Goal: Task Accomplishment & Management: Manage account settings

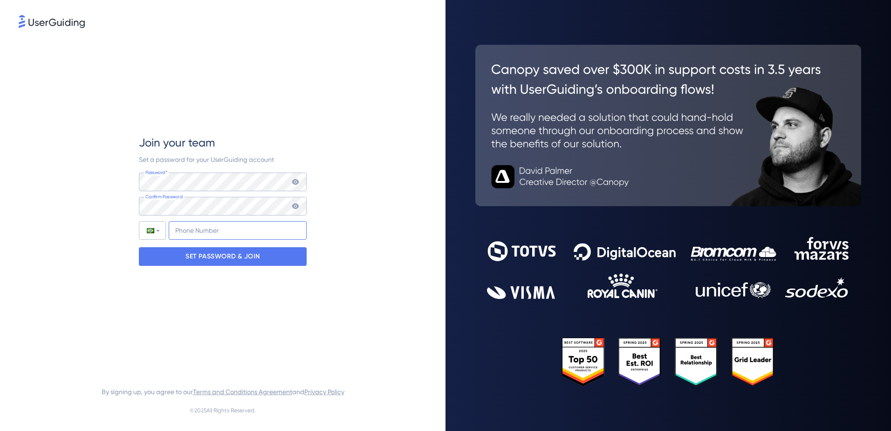
click at [200, 229] on input "+55" at bounding box center [238, 230] width 138 height 19
type input "[PHONE_NUMBER]"
click at [212, 257] on p "SET PASSWORD & JOIN" at bounding box center [222, 256] width 75 height 15
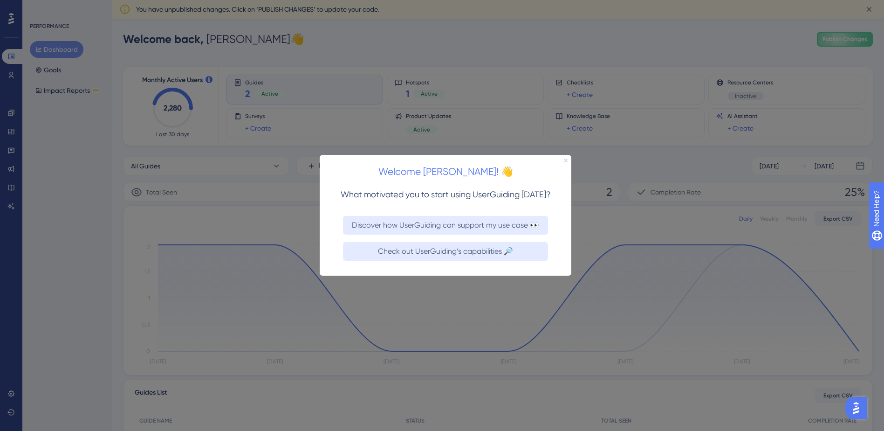
click at [566, 160] on icon "Close Preview" at bounding box center [566, 160] width 4 height 4
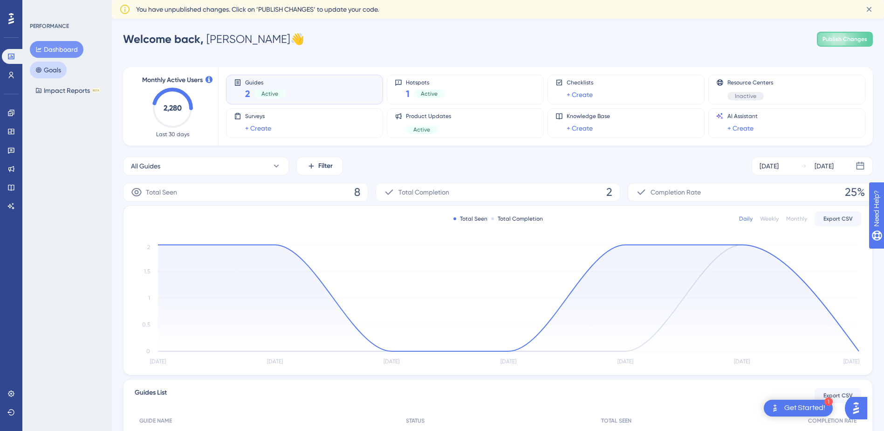
click at [51, 70] on button "Goals" at bounding box center [48, 70] width 37 height 17
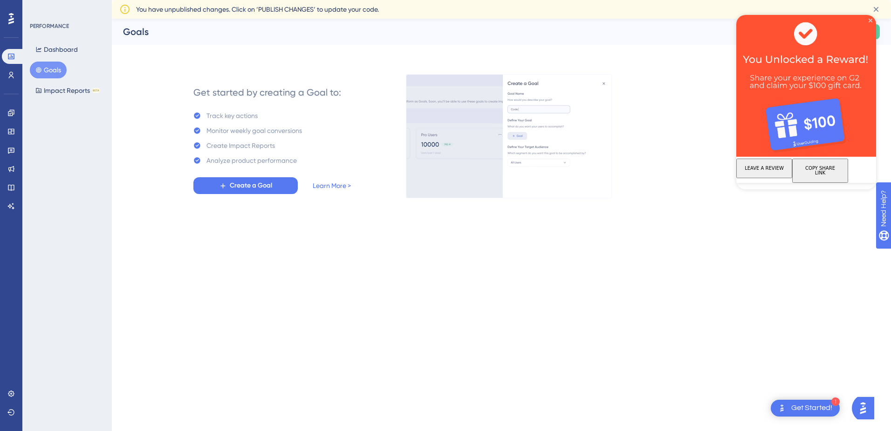
click at [870, 22] on img at bounding box center [806, 86] width 140 height 142
click at [12, 73] on icon at bounding box center [10, 74] width 7 height 7
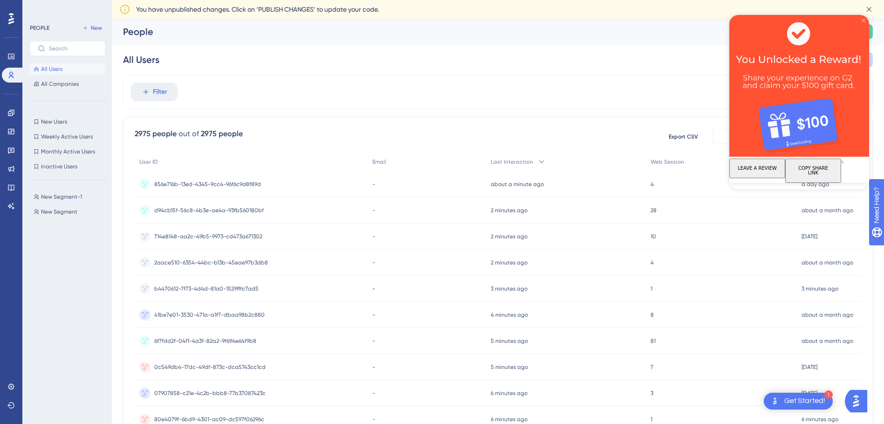
click at [863, 22] on icon "Close Preview" at bounding box center [864, 21] width 4 height 4
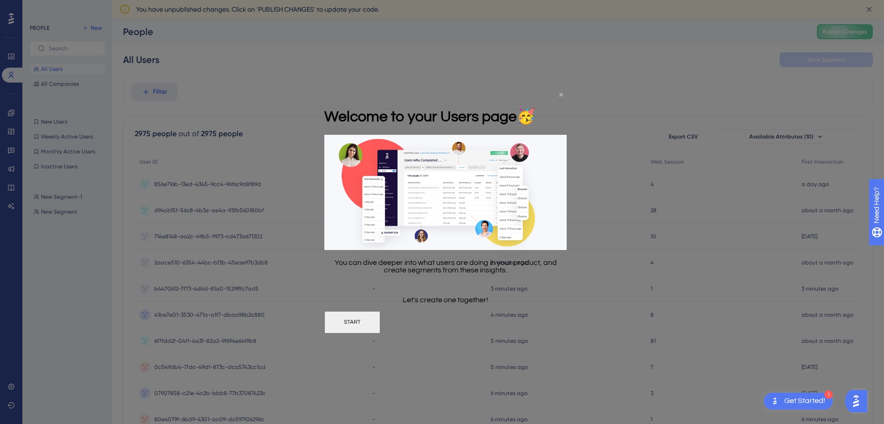
click at [562, 94] on icon "Close Preview" at bounding box center [561, 95] width 4 height 4
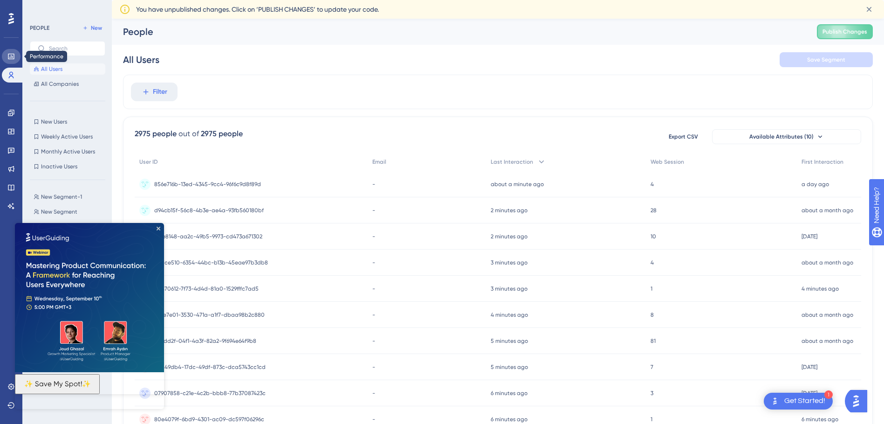
click at [6, 61] on link at bounding box center [11, 56] width 19 height 15
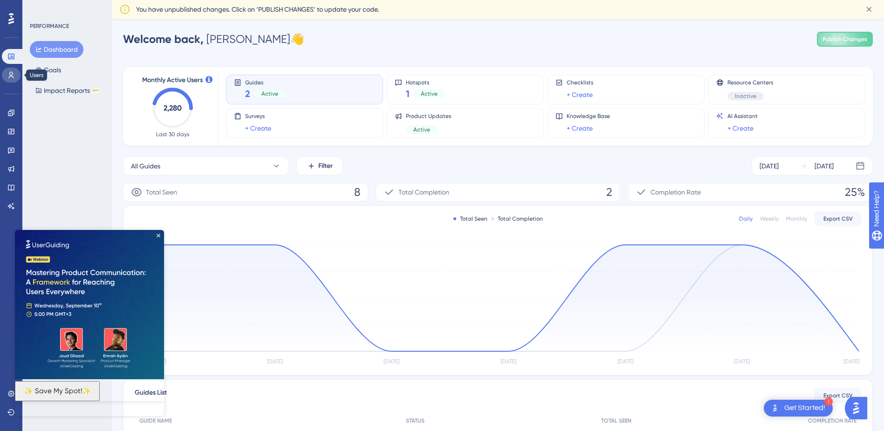
click at [7, 75] on link at bounding box center [11, 75] width 19 height 15
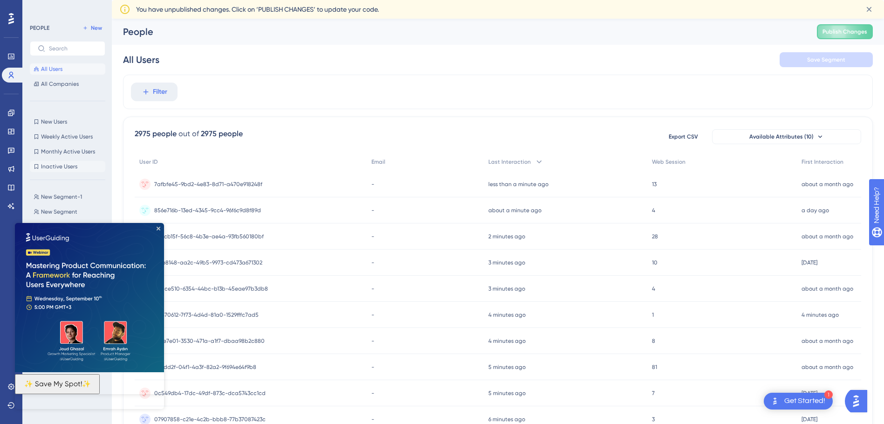
click at [72, 167] on span "Inactive Users" at bounding box center [59, 166] width 36 height 7
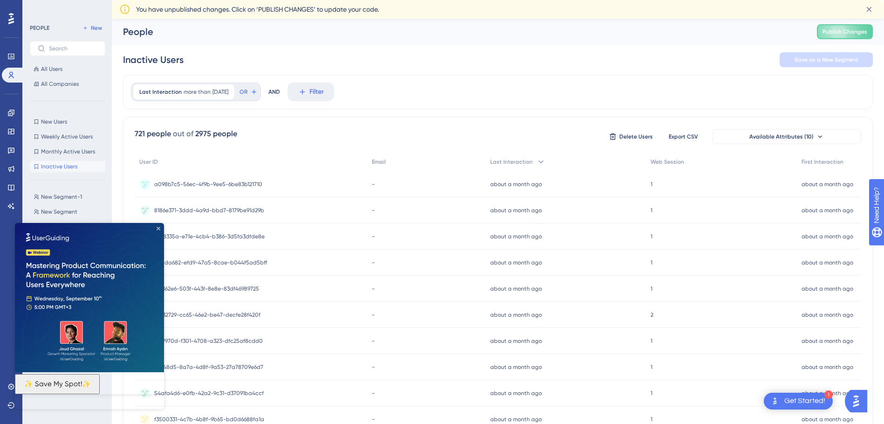
click at [158, 230] on icon "Close Preview" at bounding box center [159, 228] width 4 height 4
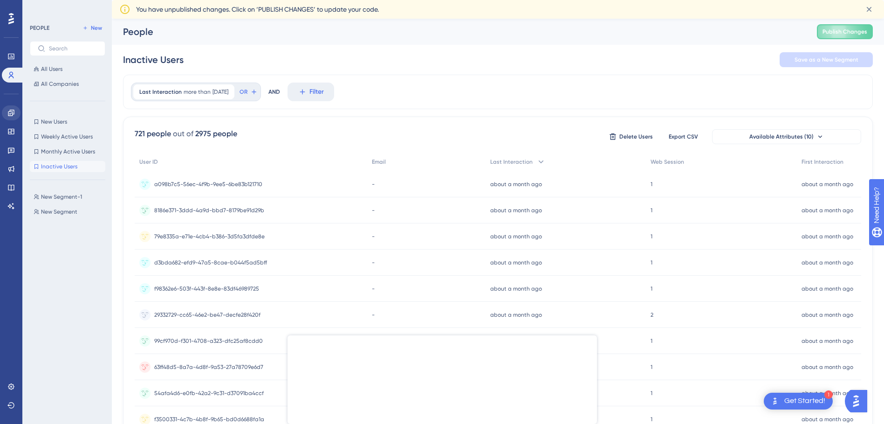
click at [5, 107] on link at bounding box center [11, 112] width 19 height 15
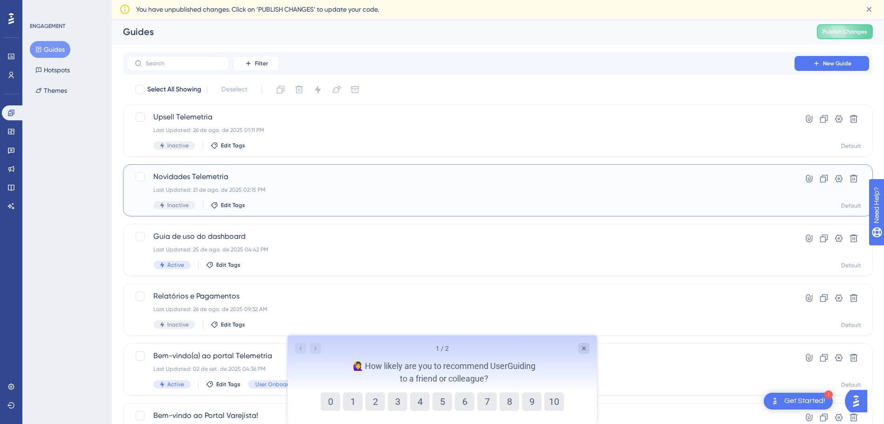
click at [332, 184] on div "Novidades Telemetria Last Updated: 21 de ago. de 2025 02:15 PM Inactive Edit Ta…" at bounding box center [460, 190] width 615 height 38
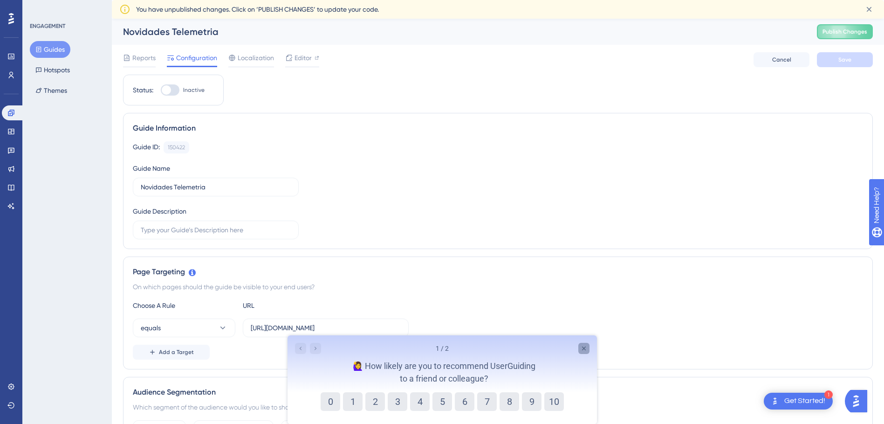
click at [584, 347] on icon "Close survey" at bounding box center [584, 348] width 4 height 4
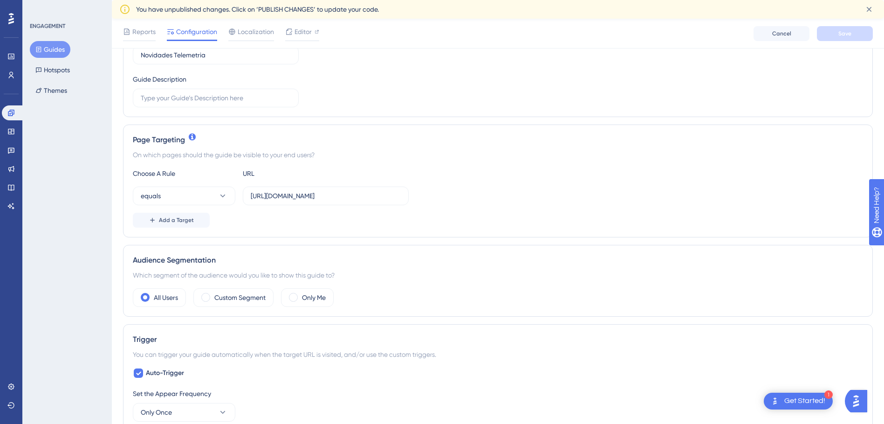
scroll to position [140, 0]
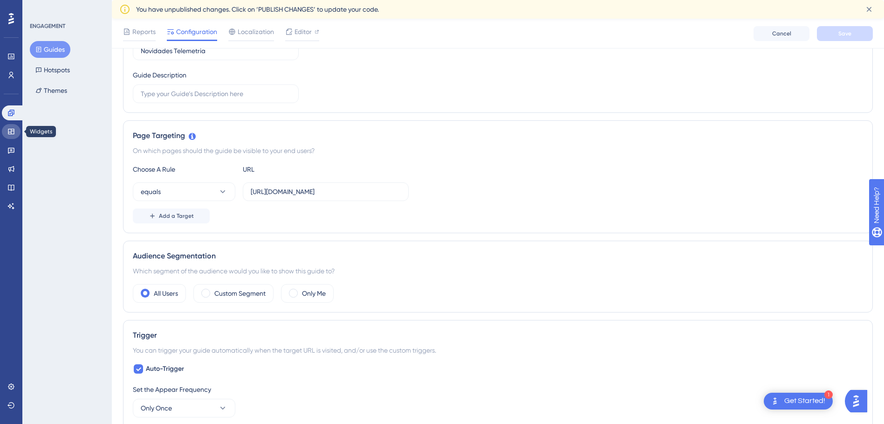
click at [10, 133] on icon at bounding box center [10, 131] width 7 height 7
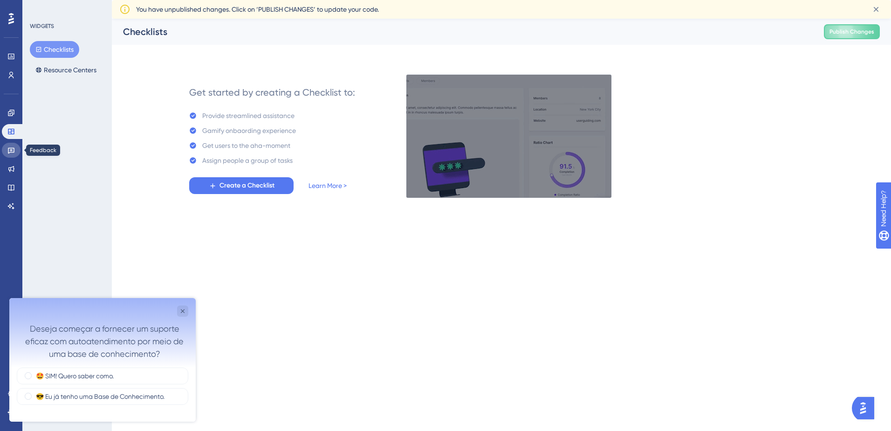
click at [15, 153] on link at bounding box center [11, 150] width 19 height 15
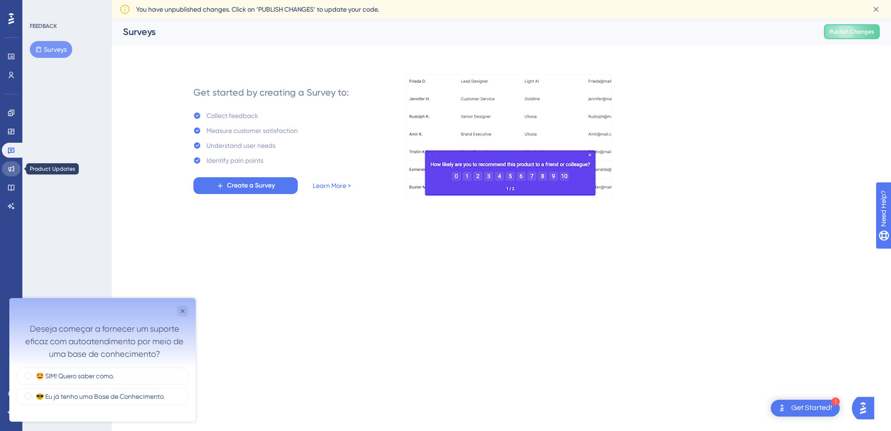
click at [15, 171] on link at bounding box center [11, 168] width 19 height 15
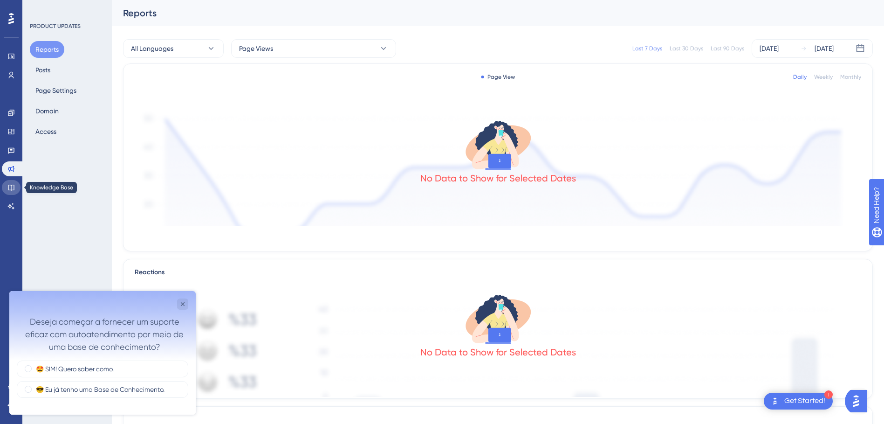
click at [13, 187] on icon at bounding box center [10, 187] width 7 height 7
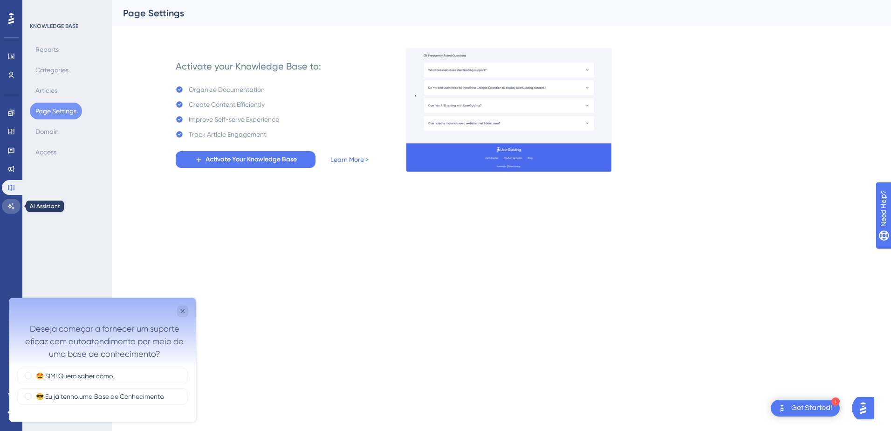
click at [19, 204] on link at bounding box center [11, 206] width 19 height 15
